Goal: Check status: Check status

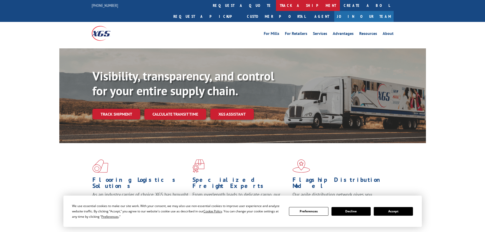
click at [276, 5] on link "track a shipment" at bounding box center [308, 5] width 64 height 11
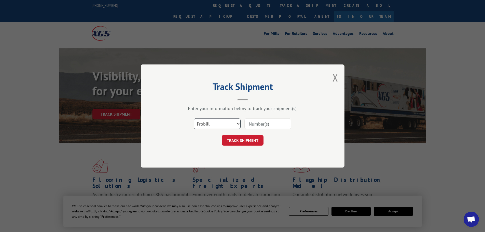
click at [214, 125] on select "Select category... Probill BOL PO" at bounding box center [217, 124] width 47 height 11
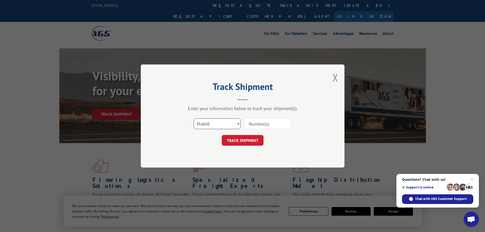
select select "bol"
click at [194, 119] on select "Select category... Probill BOL PO" at bounding box center [217, 124] width 47 height 11
click at [251, 125] on input at bounding box center [268, 124] width 47 height 11
paste input "7080072"
type input "7080072"
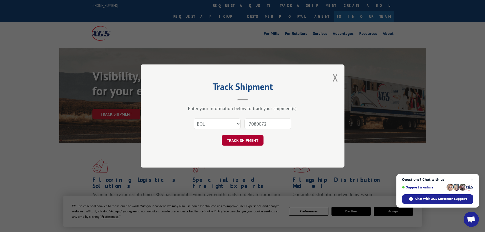
click at [256, 141] on button "TRACK SHIPMENT" at bounding box center [243, 140] width 42 height 11
